Goal: Complete application form

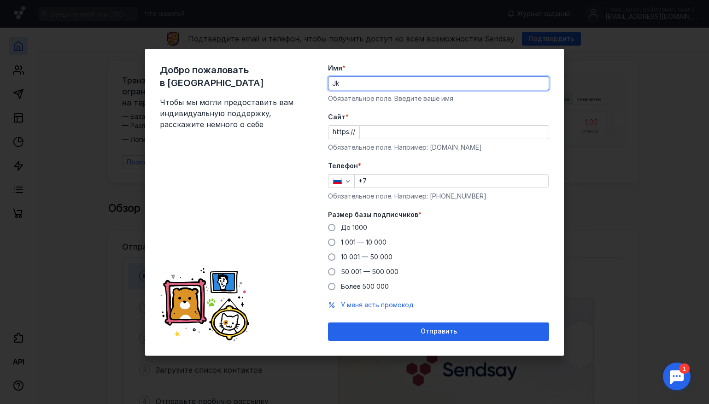
type input "J"
click at [337, 84] on input "JОльга" at bounding box center [438, 83] width 220 height 13
type input "[PERSON_NAME]"
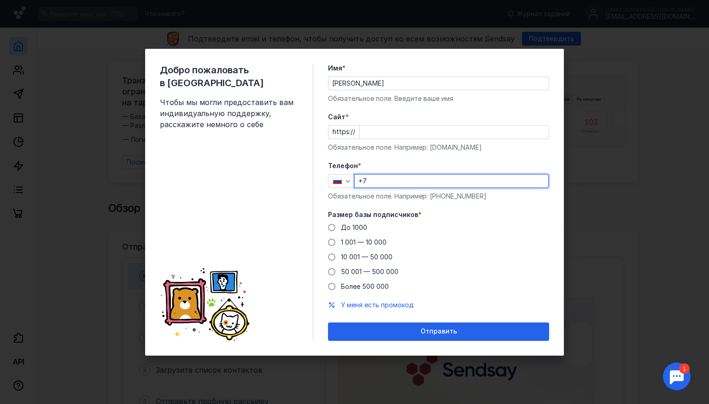
click at [384, 180] on input "+7" at bounding box center [452, 181] width 194 height 13
type input "[PHONE_NUMBER]"
click at [332, 229] on span at bounding box center [331, 227] width 7 height 7
click at [0, 0] on input "До 1000" at bounding box center [0, 0] width 0 height 0
